Goal: Task Accomplishment & Management: Complete application form

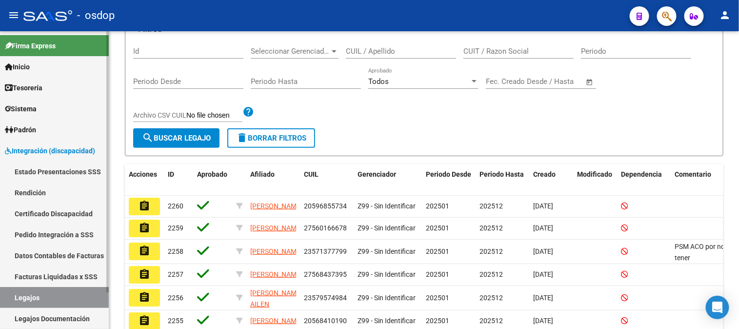
scroll to position [41, 0]
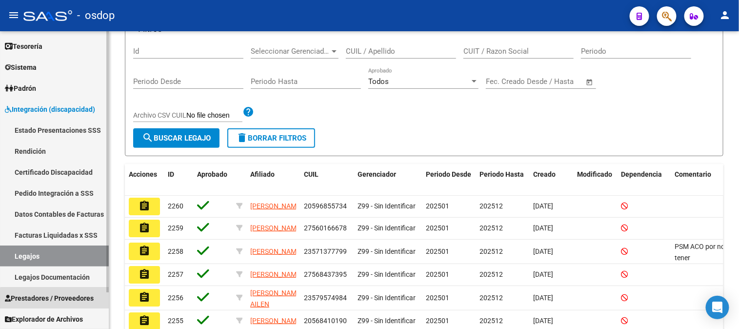
click at [60, 301] on span "Prestadores / Proveedores" at bounding box center [49, 298] width 89 height 11
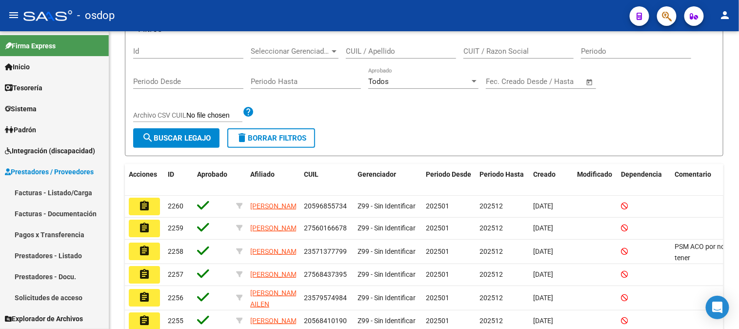
scroll to position [0, 0]
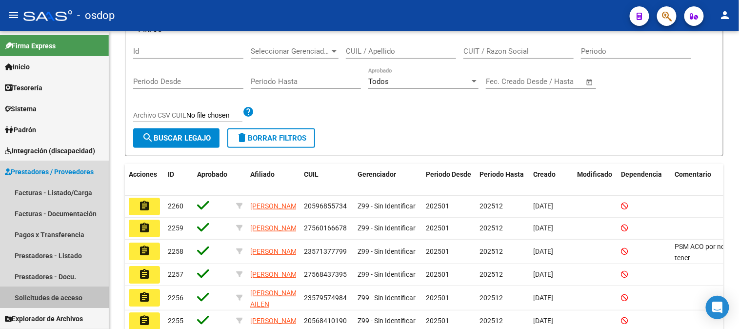
click at [71, 295] on link "Solicitudes de acceso" at bounding box center [54, 297] width 109 height 21
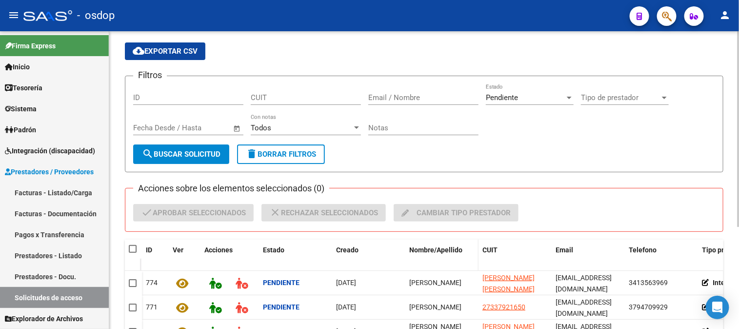
scroll to position [108, 0]
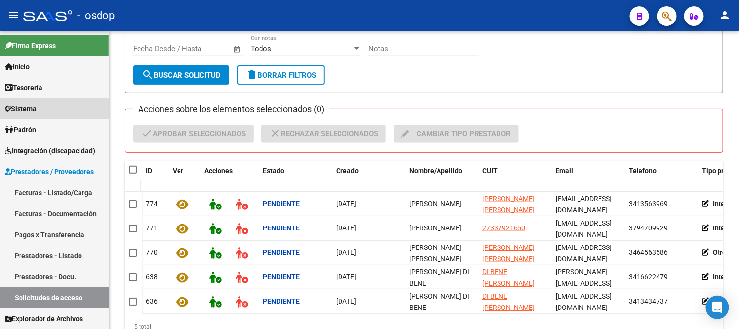
click at [24, 109] on span "Sistema" at bounding box center [21, 108] width 32 height 11
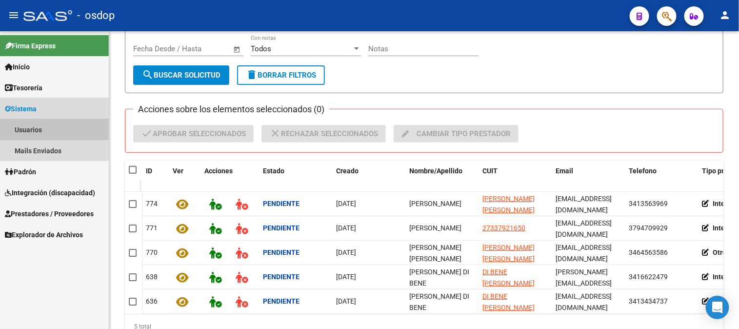
click at [35, 128] on link "Usuarios" at bounding box center [54, 129] width 109 height 21
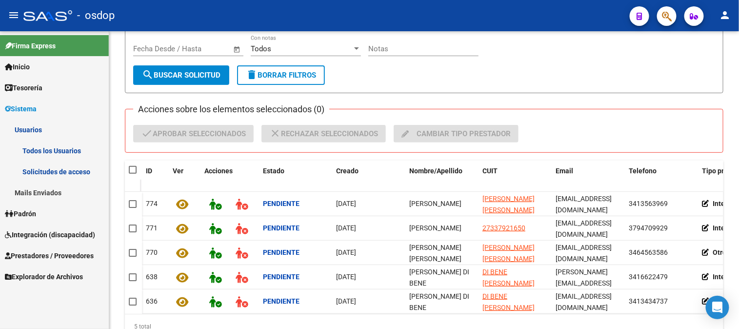
click at [47, 153] on link "Todos los Usuarios" at bounding box center [54, 150] width 109 height 21
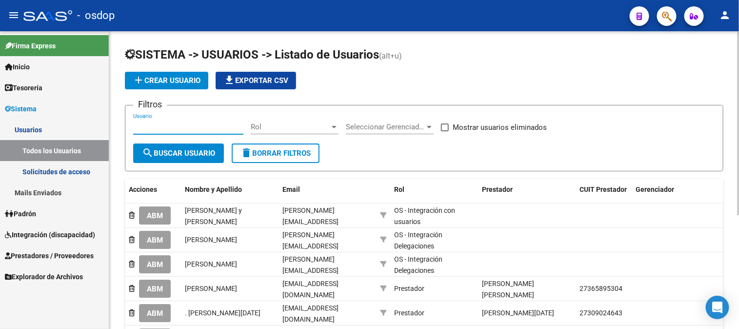
click at [134, 126] on input "Usuario" at bounding box center [188, 126] width 110 height 9
paste input "27182735685"
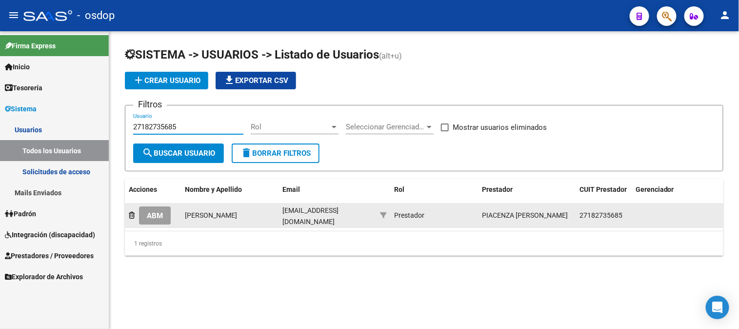
type input "27182735685"
click at [160, 218] on span "ABM" at bounding box center [155, 215] width 16 height 9
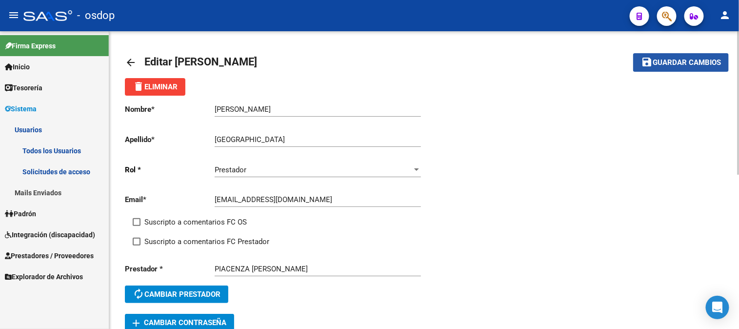
click at [667, 63] on span "Guardar cambios" at bounding box center [687, 63] width 68 height 9
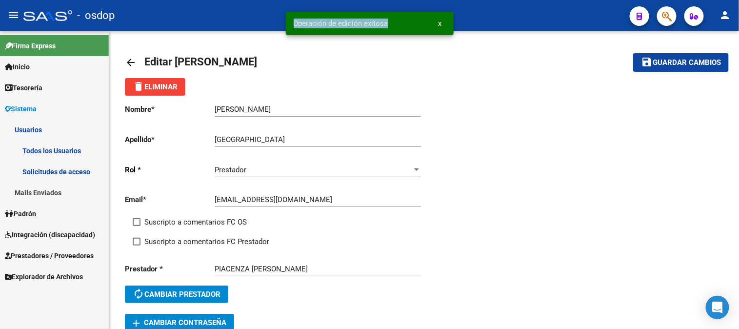
drag, startPoint x: 291, startPoint y: 24, endPoint x: 392, endPoint y: 24, distance: 100.5
click at [392, 24] on snack-bar-container "Operación de edición exitosa x" at bounding box center [370, 23] width 168 height 23
copy span "Operación de edición exitosa"
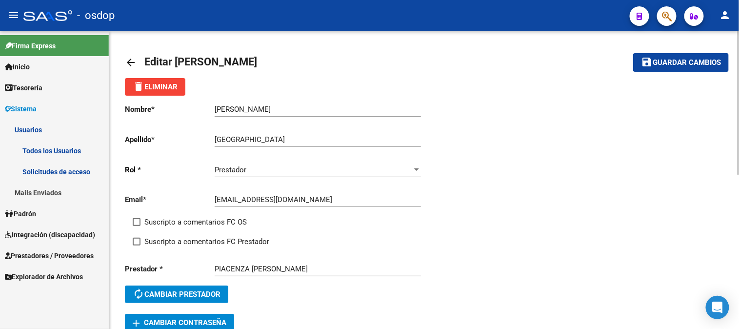
click at [134, 61] on mat-icon "arrow_back" at bounding box center [131, 63] width 12 height 12
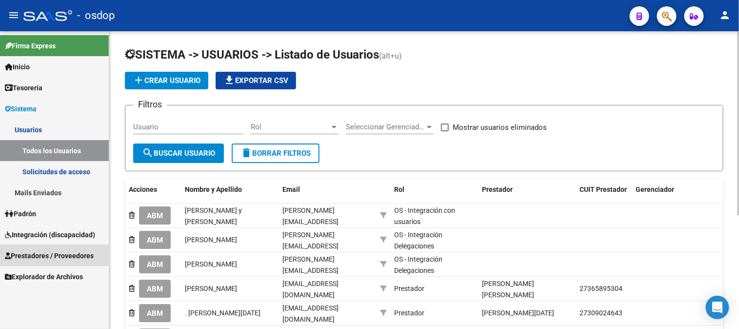
click at [39, 254] on span "Prestadores / Proveedores" at bounding box center [49, 255] width 89 height 11
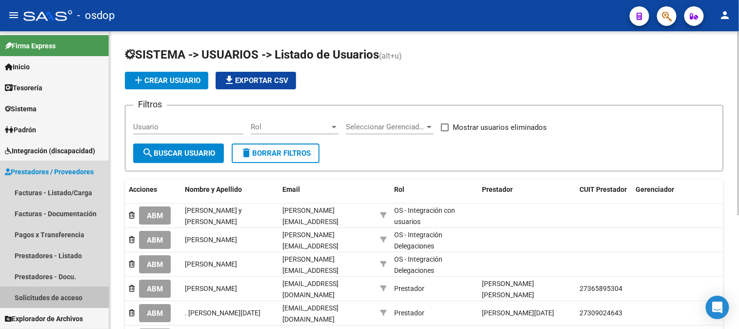
click at [60, 297] on link "Solicitudes de acceso" at bounding box center [54, 297] width 109 height 21
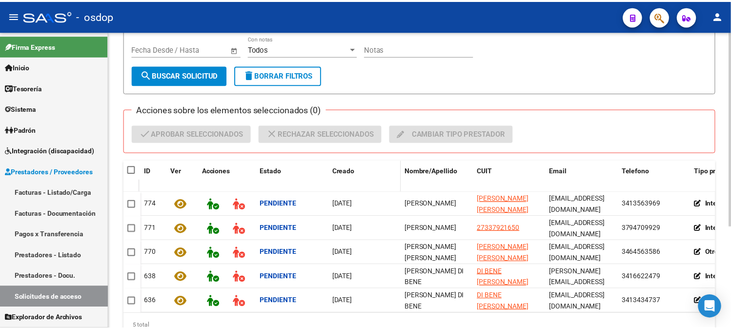
scroll to position [154, 0]
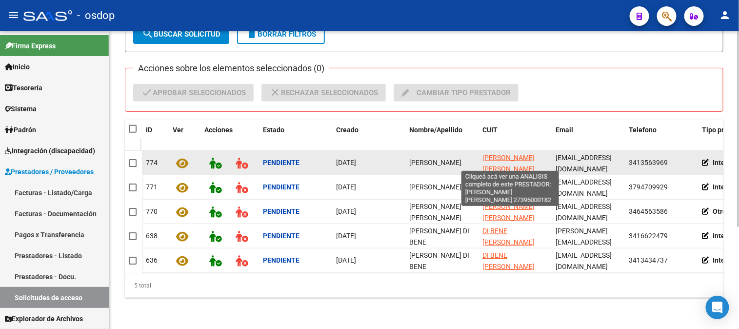
click at [491, 154] on span "[PERSON_NAME] [PERSON_NAME]" at bounding box center [509, 163] width 52 height 19
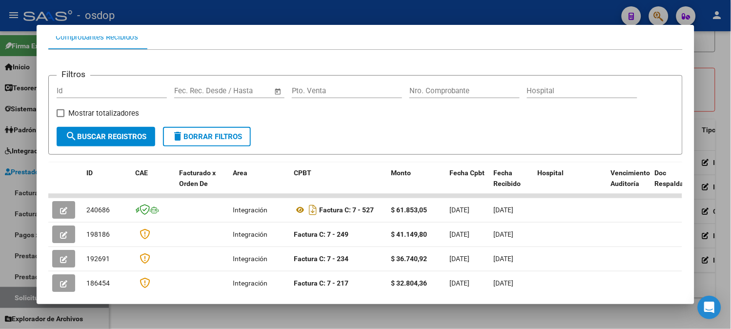
scroll to position [0, 0]
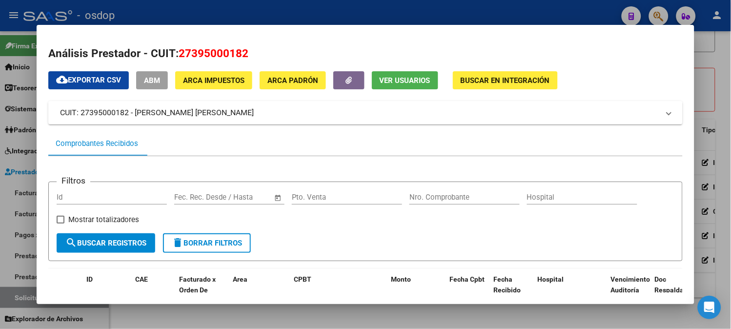
click at [404, 81] on span "Ver Usuarios" at bounding box center [405, 80] width 51 height 9
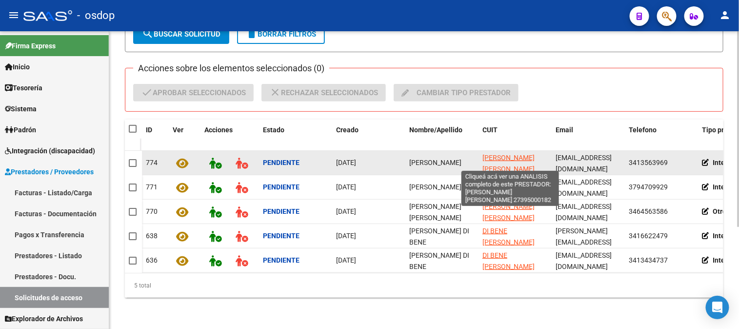
click at [501, 154] on span "[PERSON_NAME] [PERSON_NAME]" at bounding box center [509, 163] width 52 height 19
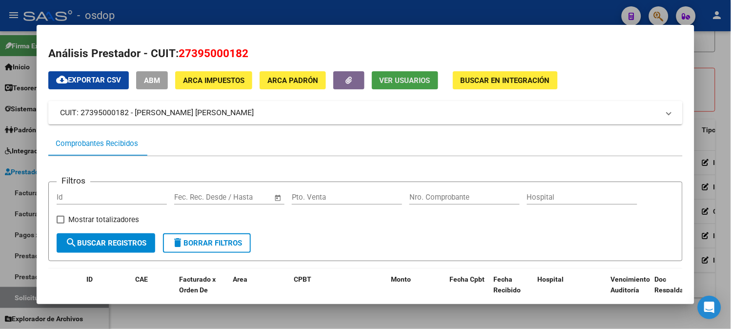
click at [405, 76] on span "Ver Usuarios" at bounding box center [405, 80] width 51 height 9
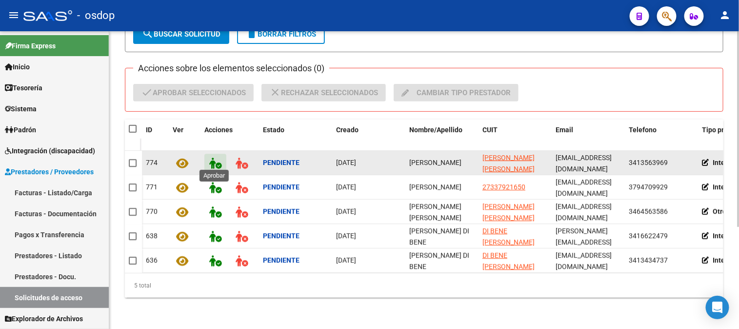
click at [211, 159] on icon at bounding box center [215, 163] width 12 height 11
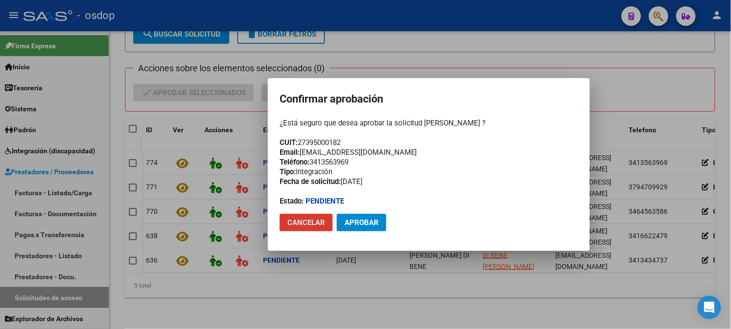
click at [357, 221] on span "Aprobar" at bounding box center [362, 222] width 34 height 9
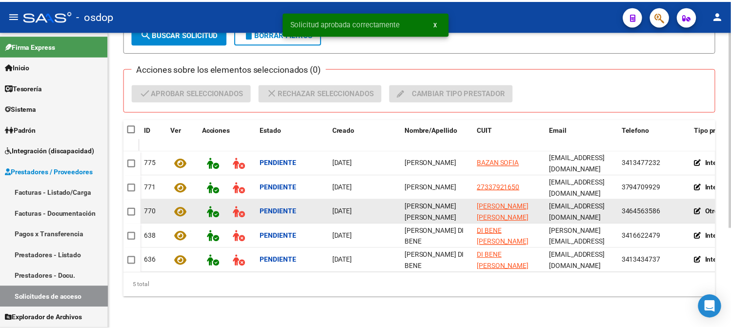
scroll to position [152, 0]
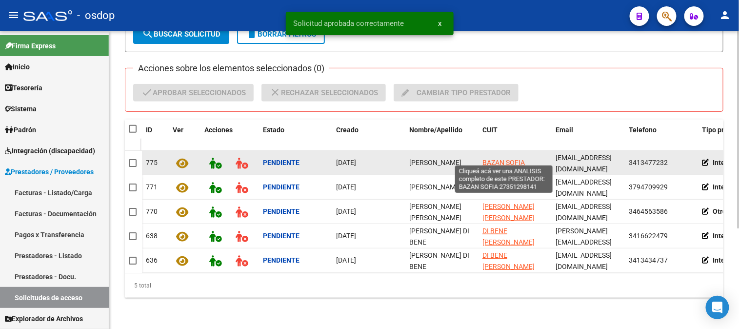
click at [499, 159] on span "BAZAN SOFIA" at bounding box center [504, 163] width 42 height 8
type textarea "27351298141"
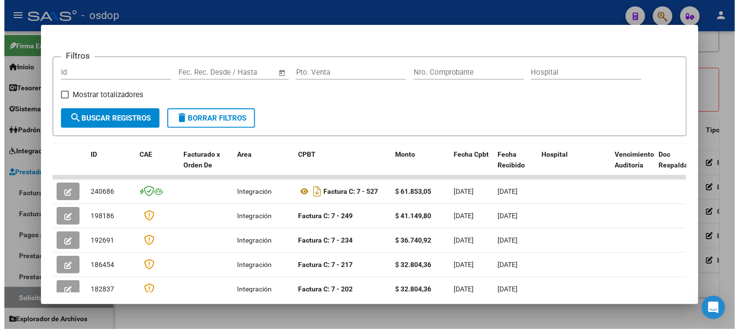
scroll to position [17, 0]
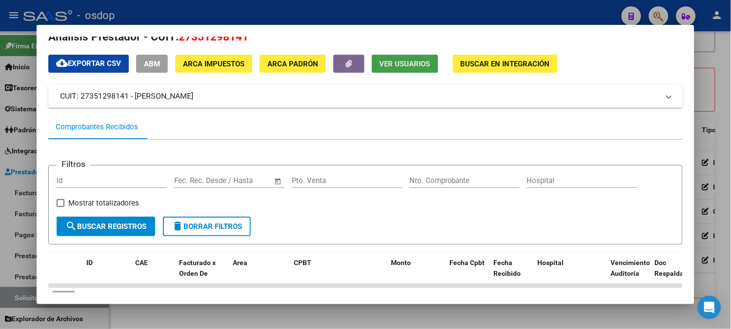
click at [401, 67] on span "Ver Usuarios" at bounding box center [405, 64] width 51 height 9
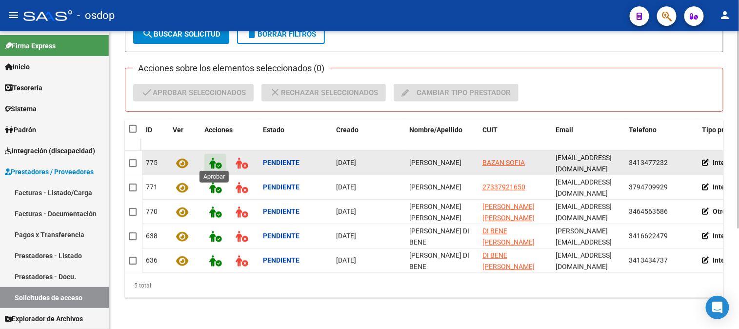
click at [213, 159] on icon at bounding box center [215, 163] width 12 height 11
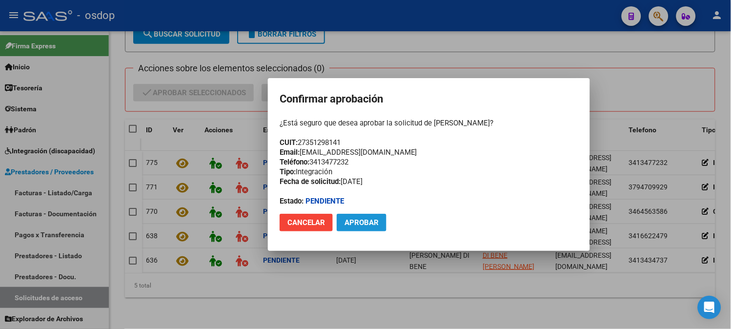
click at [362, 222] on span "Aprobar" at bounding box center [362, 222] width 34 height 9
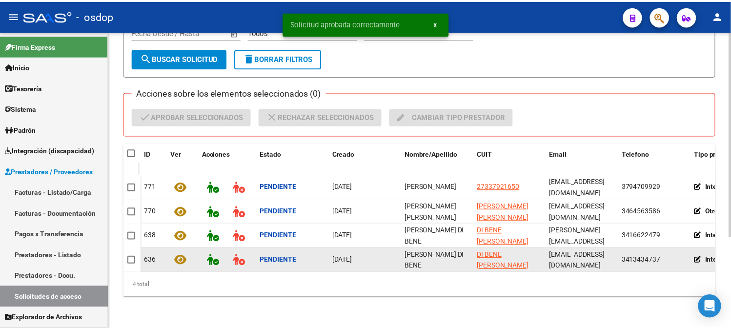
scroll to position [130, 0]
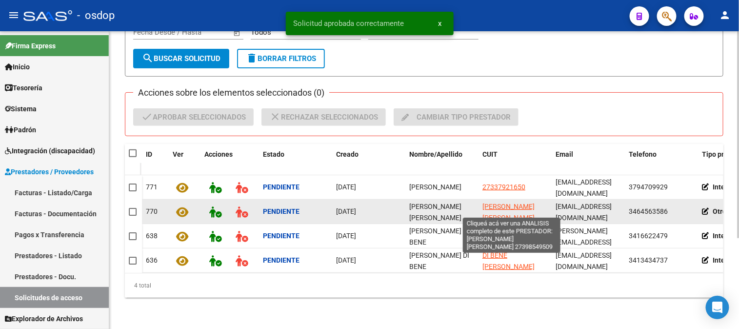
click at [489, 203] on span "[PERSON_NAME] [PERSON_NAME]" at bounding box center [509, 212] width 52 height 19
type textarea "27398549509"
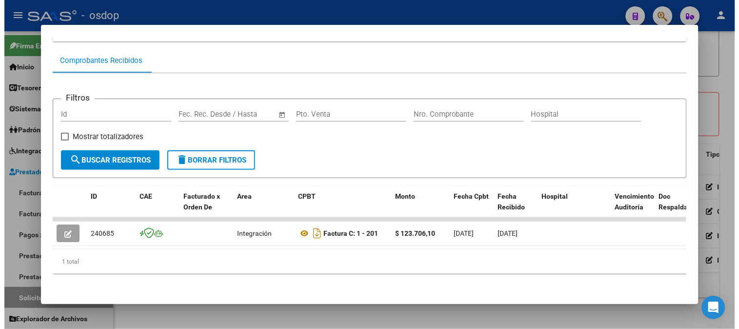
scroll to position [0, 0]
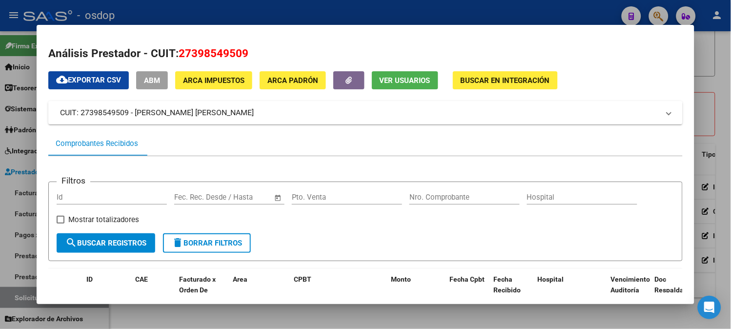
click at [394, 79] on span "Ver Usuarios" at bounding box center [405, 80] width 51 height 9
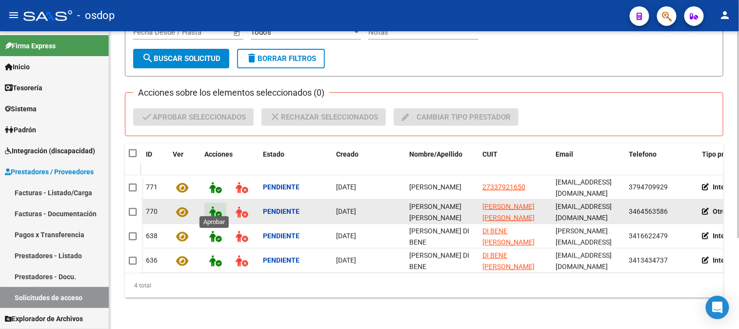
click at [212, 206] on icon at bounding box center [215, 211] width 12 height 11
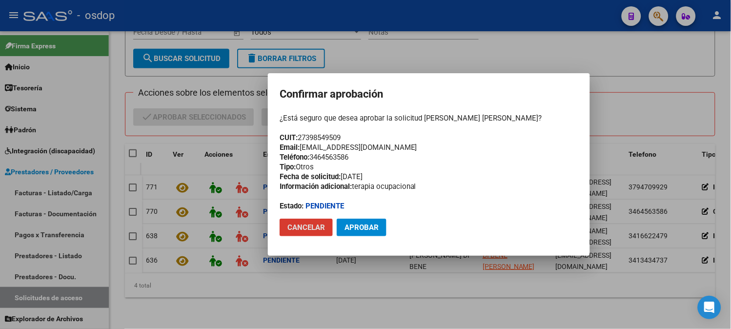
click at [305, 227] on span "Cancelar" at bounding box center [306, 227] width 38 height 9
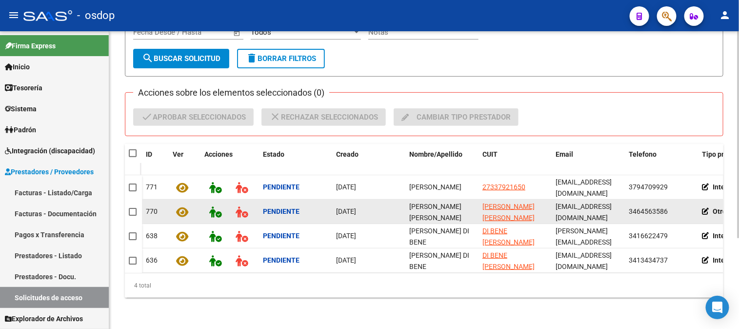
click at [709, 208] on icon at bounding box center [707, 211] width 11 height 7
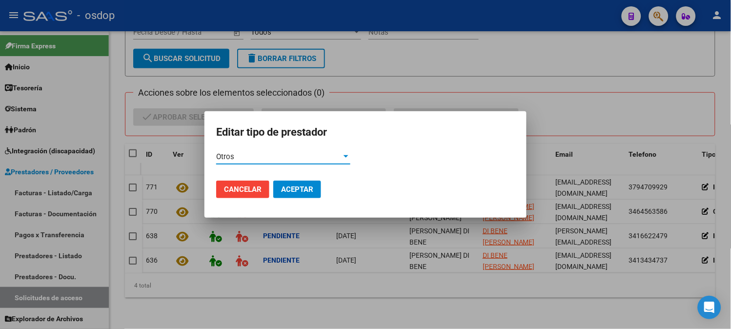
click at [269, 158] on div "Otros" at bounding box center [278, 156] width 125 height 9
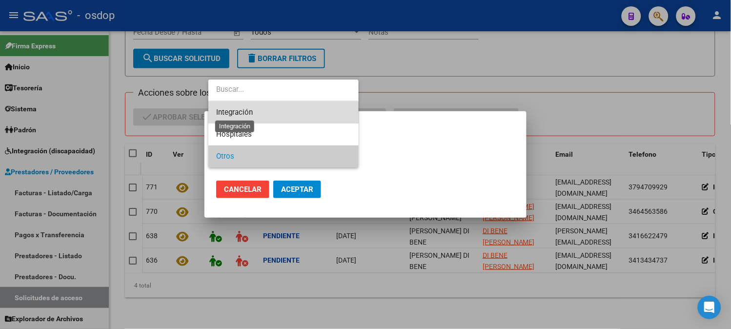
click at [244, 116] on span "Integración" at bounding box center [234, 112] width 37 height 9
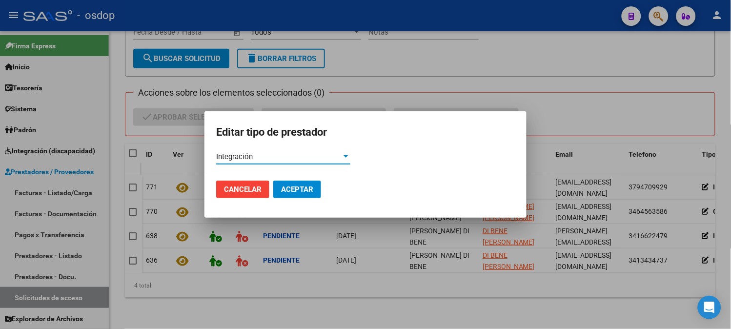
click at [297, 188] on span "Aceptar" at bounding box center [297, 189] width 32 height 9
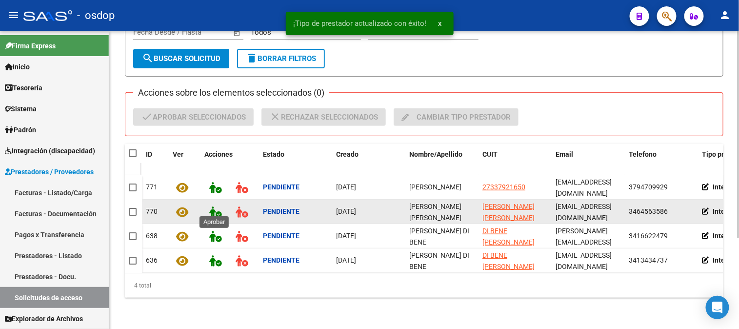
click at [218, 206] on icon at bounding box center [215, 211] width 12 height 11
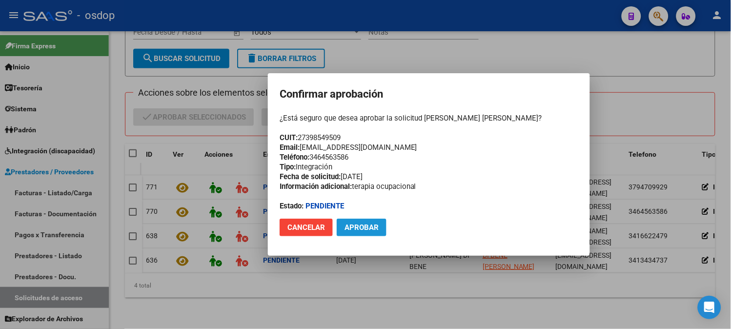
click at [356, 224] on span "Aprobar" at bounding box center [362, 227] width 34 height 9
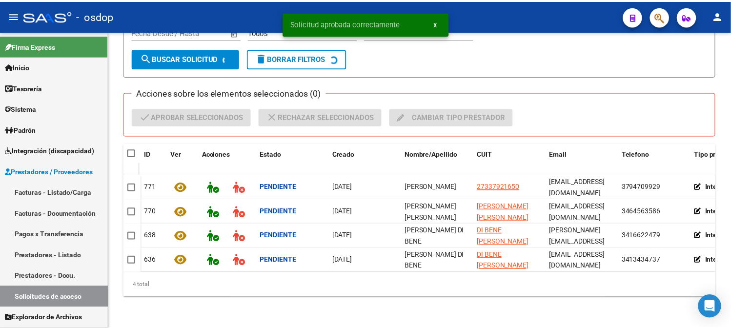
scroll to position [105, 0]
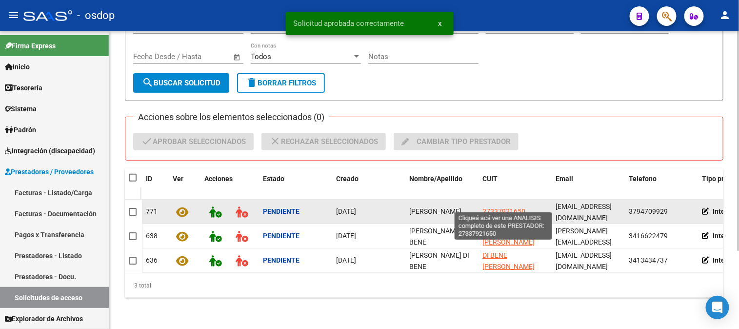
click at [497, 207] on span "27337921650" at bounding box center [504, 211] width 43 height 8
type textarea "27337921650"
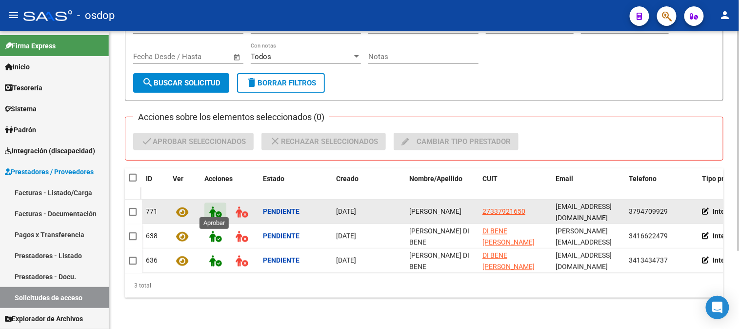
click at [211, 206] on icon at bounding box center [215, 211] width 12 height 11
click at [182, 206] on icon at bounding box center [183, 211] width 12 height 11
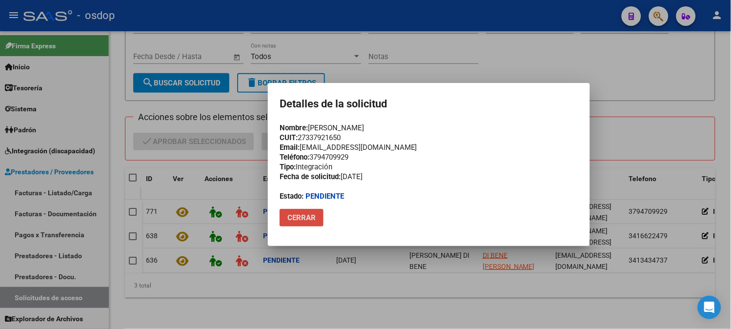
click at [311, 217] on span "Cerrar" at bounding box center [301, 217] width 28 height 9
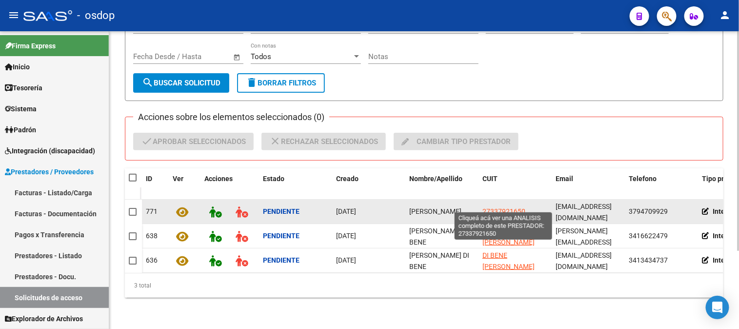
click at [491, 207] on span "27337921650" at bounding box center [504, 211] width 43 height 8
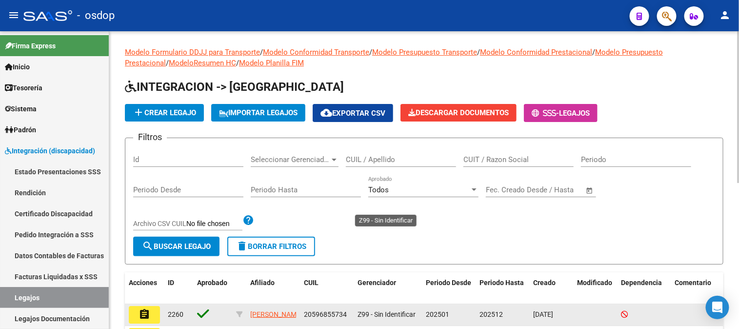
scroll to position [108, 0]
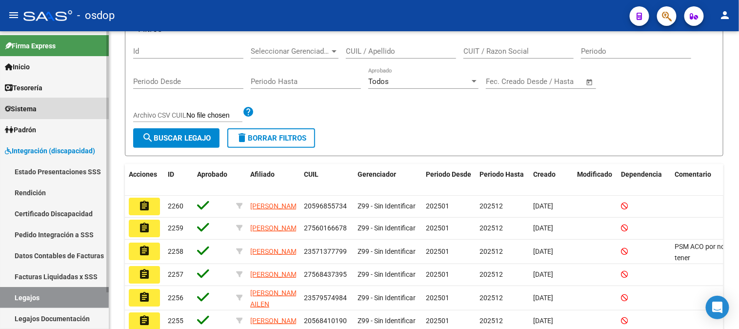
click at [25, 114] on span "Sistema" at bounding box center [21, 108] width 32 height 11
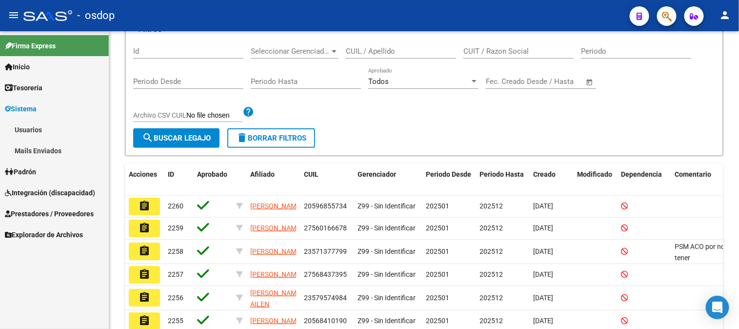
click at [28, 128] on link "Usuarios" at bounding box center [54, 129] width 109 height 21
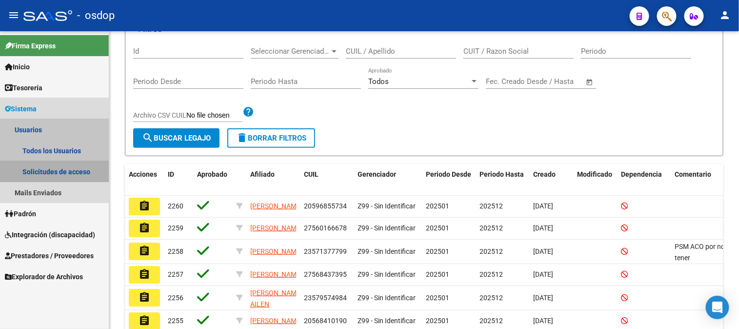
click at [47, 172] on link "Solicitudes de acceso" at bounding box center [54, 171] width 109 height 21
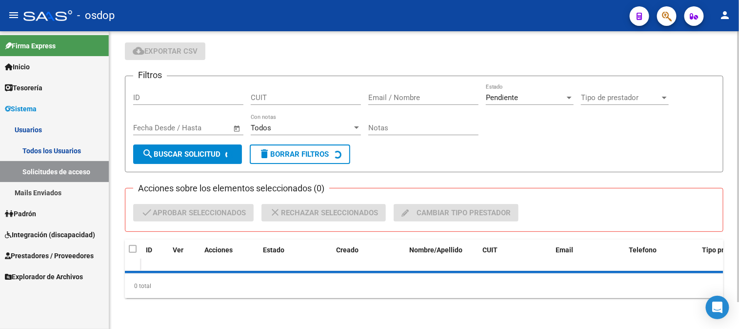
scroll to position [105, 0]
